Goal: Information Seeking & Learning: Learn about a topic

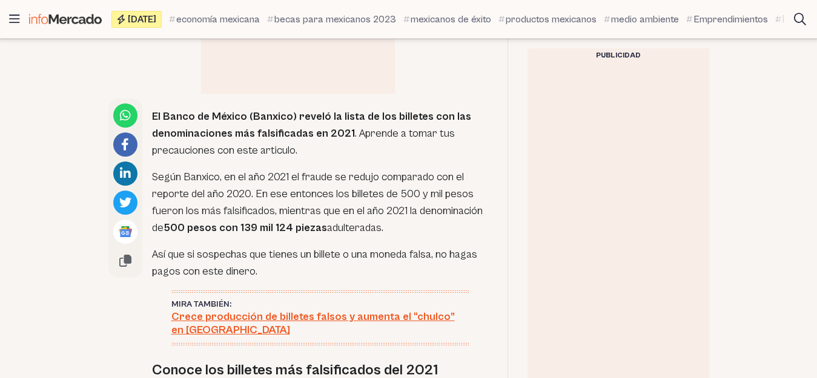
scroll to position [545, 0]
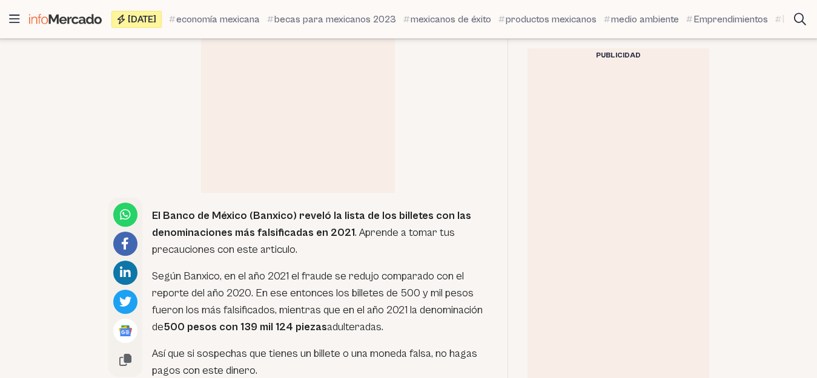
scroll to position [363, 0]
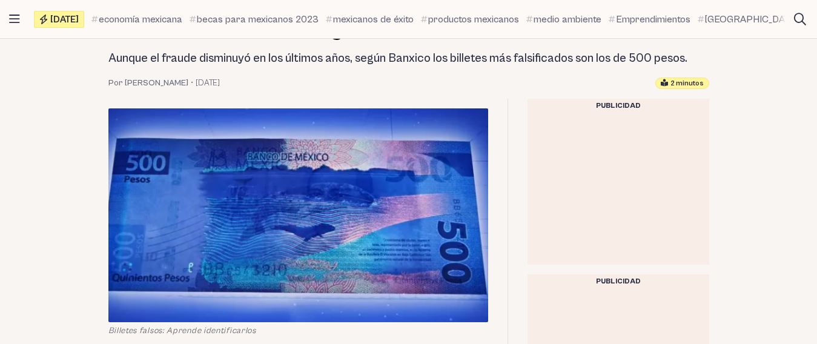
scroll to position [182, 0]
